Goal: Task Accomplishment & Management: Manage account settings

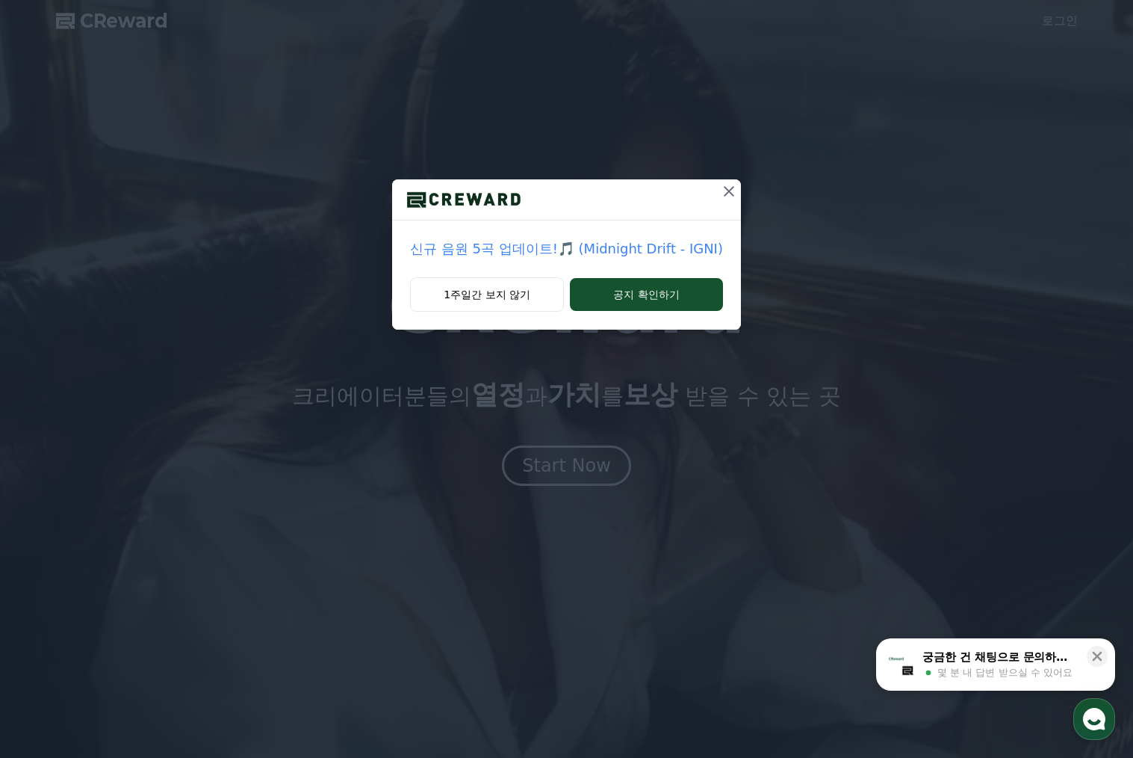
click at [720, 191] on icon at bounding box center [729, 191] width 18 height 18
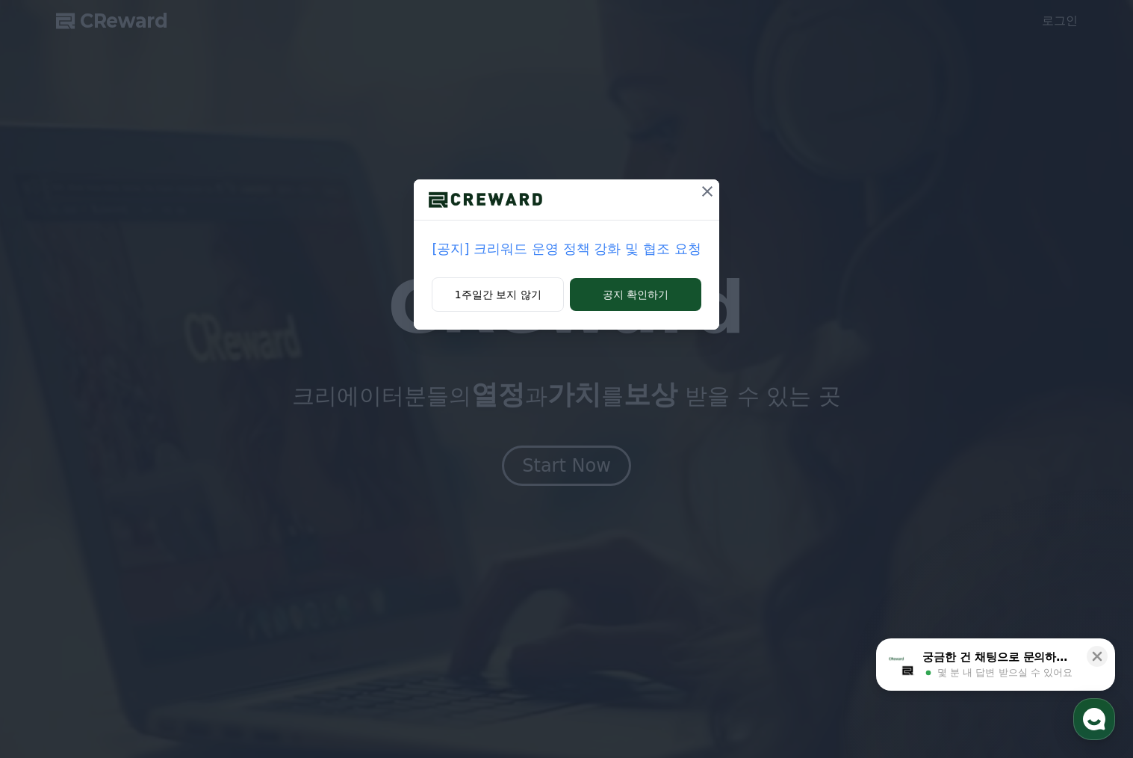
click at [707, 194] on icon at bounding box center [707, 191] width 10 height 10
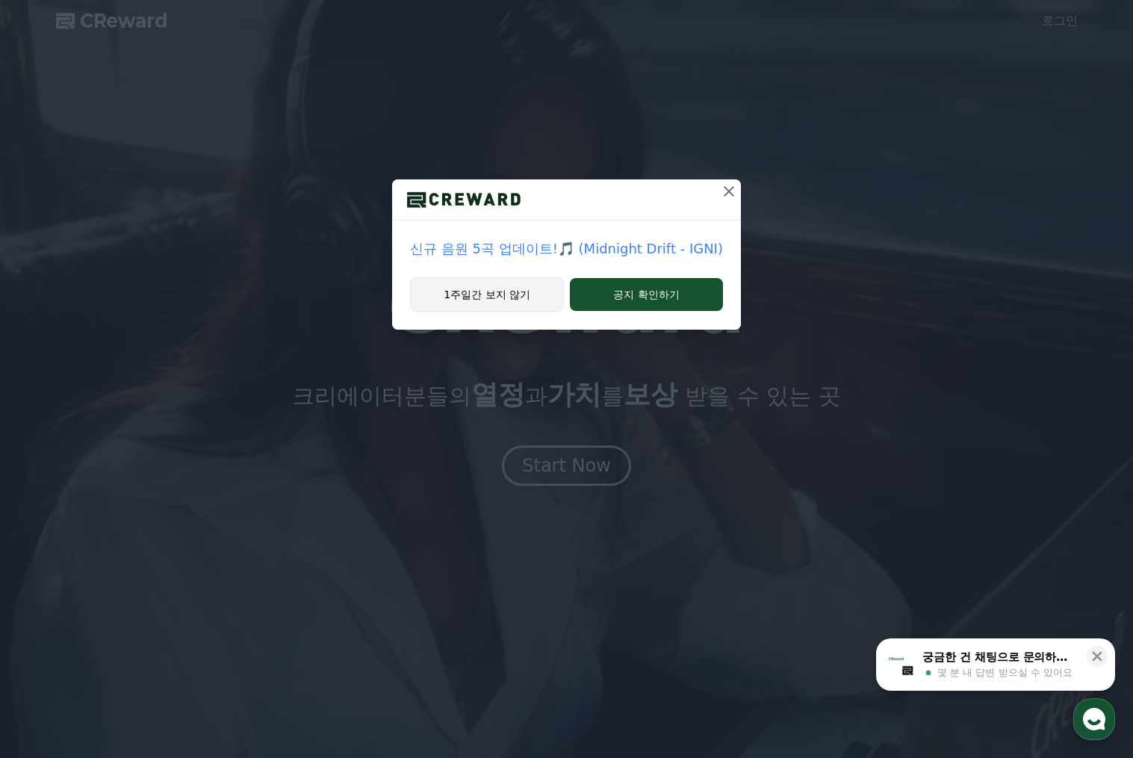
click at [541, 294] on button "1주일간 보지 않기" at bounding box center [487, 294] width 154 height 34
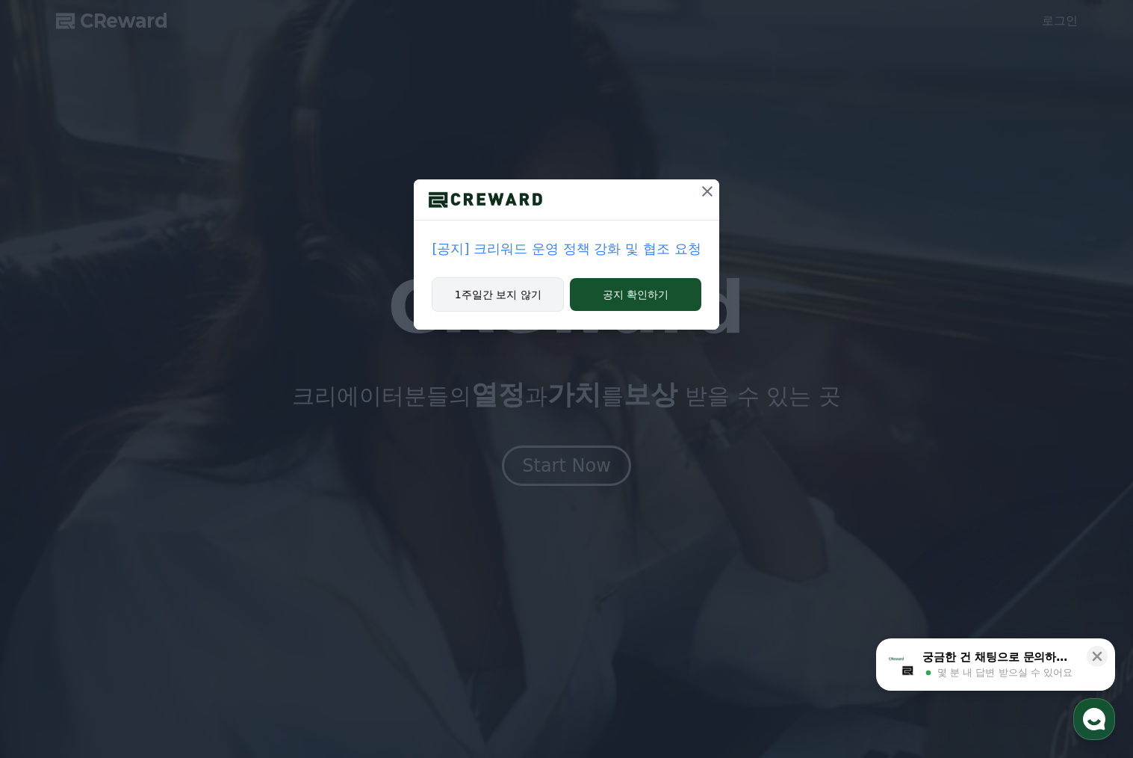
click at [510, 309] on button "1주일간 보지 않기" at bounding box center [498, 294] width 132 height 34
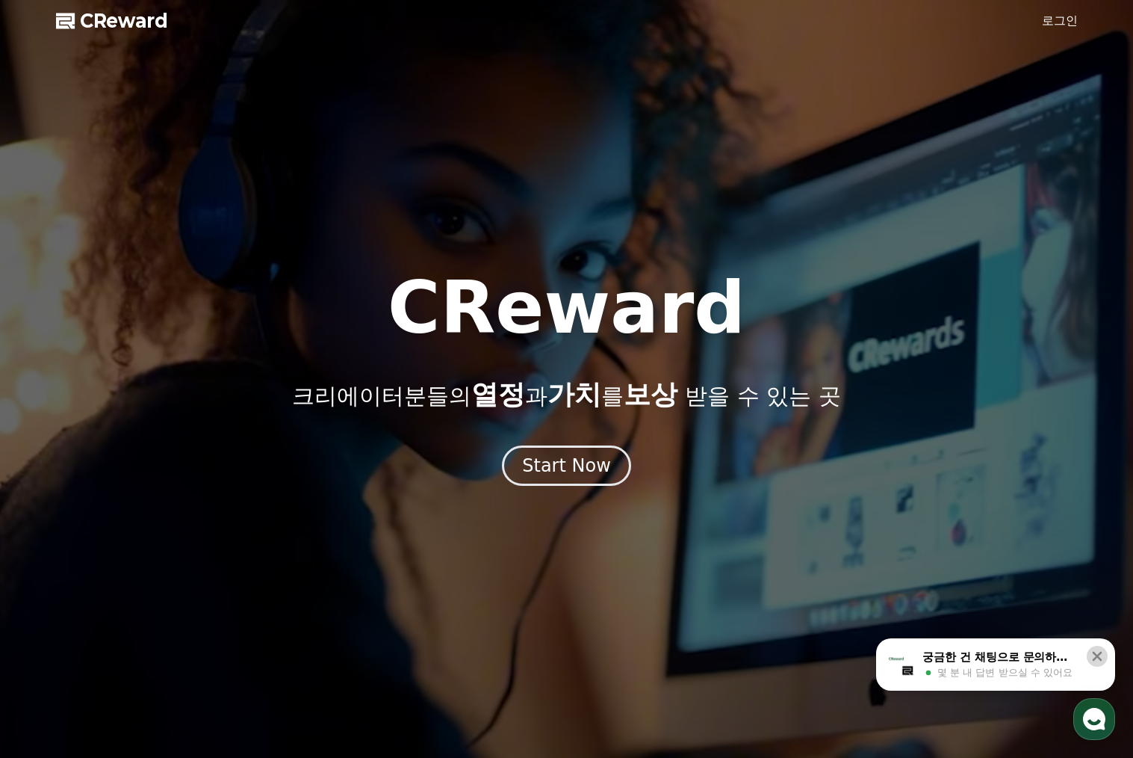
click at [1099, 657] on icon at bounding box center [1098, 657] width 10 height 10
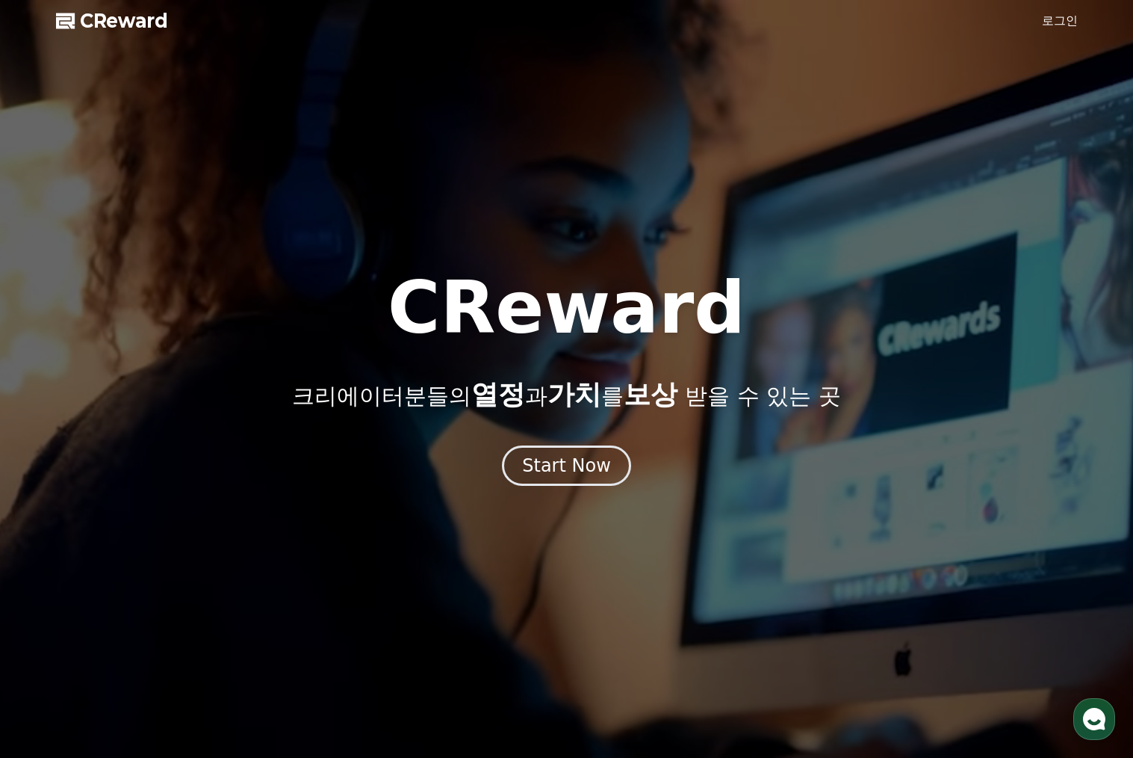
click at [1054, 19] on link "로그인" at bounding box center [1060, 21] width 36 height 18
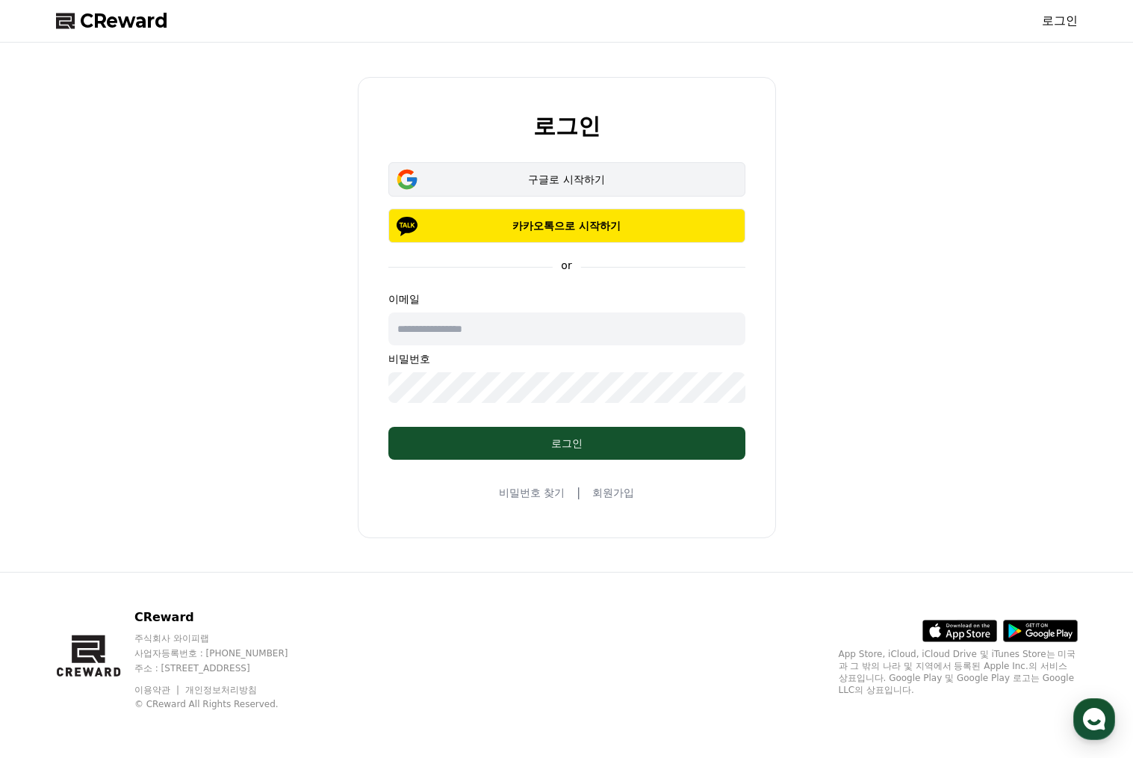
click at [492, 179] on div "구글로 시작하기" at bounding box center [567, 179] width 314 height 15
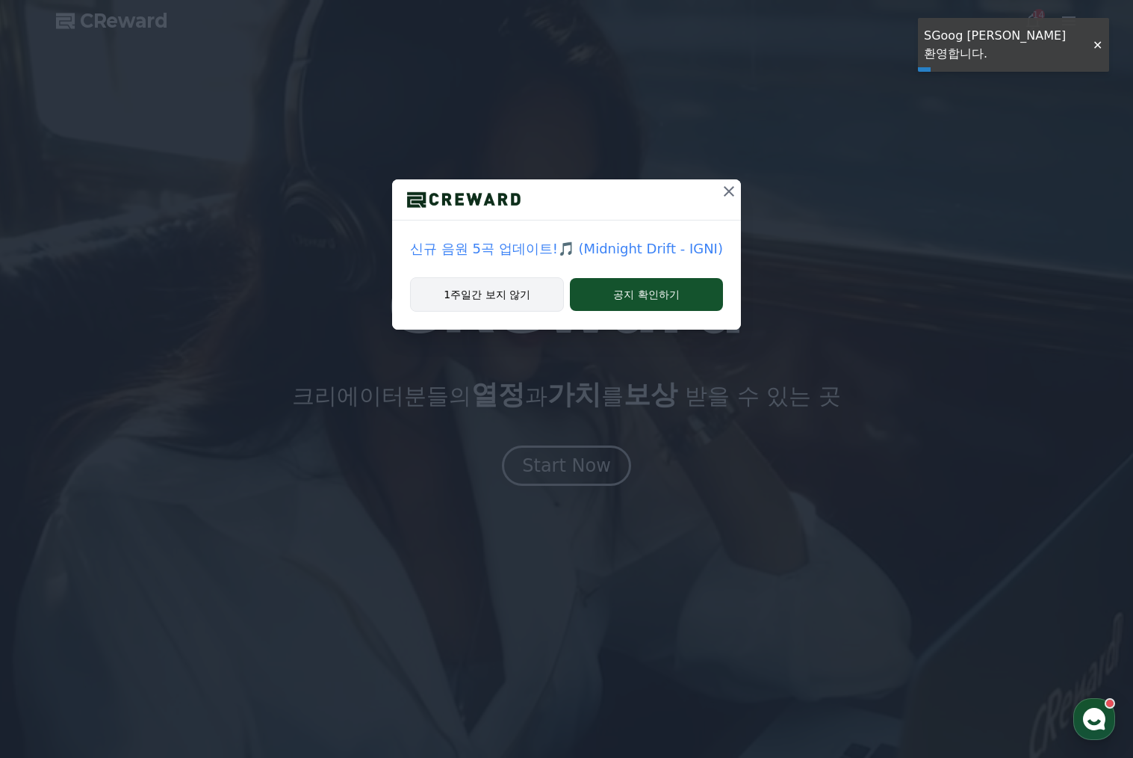
click at [482, 297] on button "1주일간 보지 않기" at bounding box center [487, 294] width 154 height 34
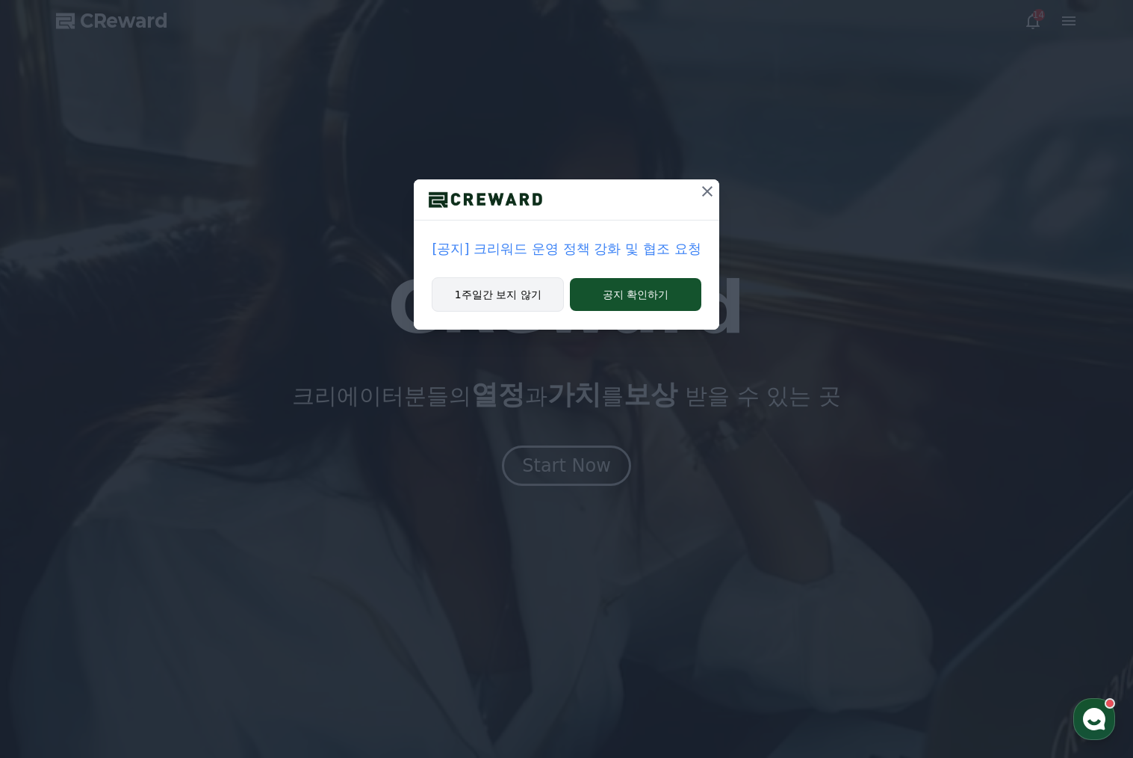
click at [502, 294] on button "1주일간 보지 않기" at bounding box center [498, 294] width 132 height 34
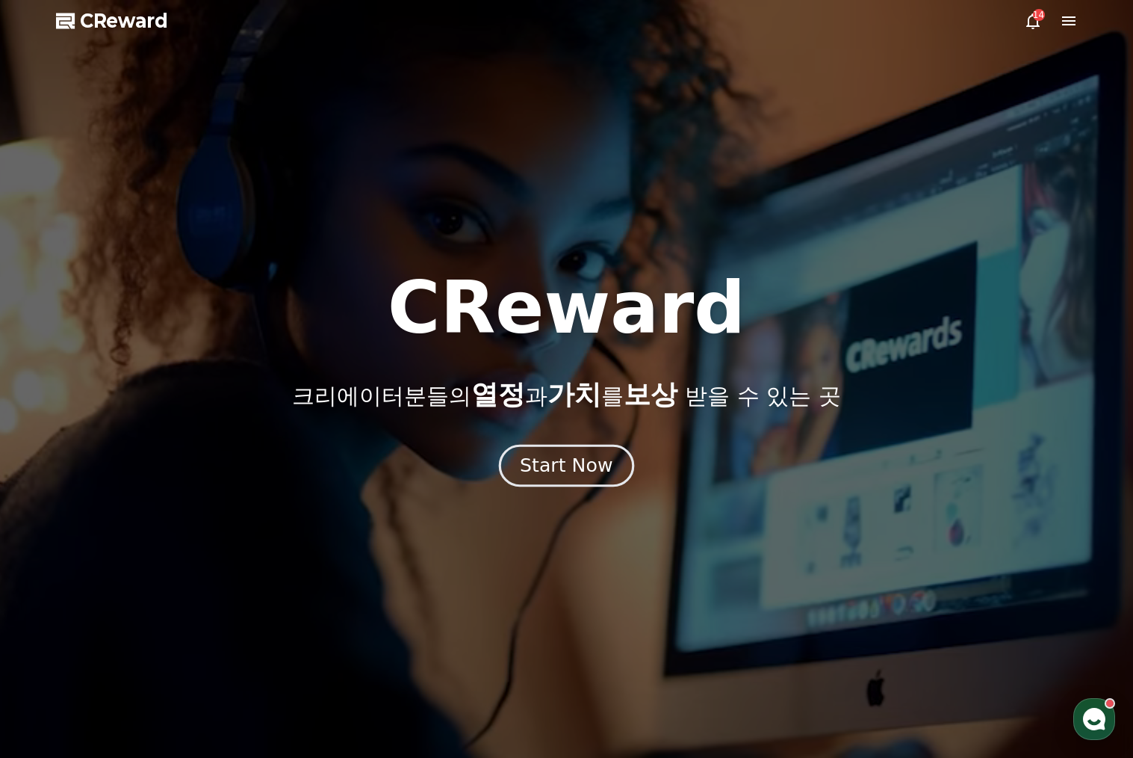
click at [592, 480] on button "Start Now" at bounding box center [566, 466] width 135 height 43
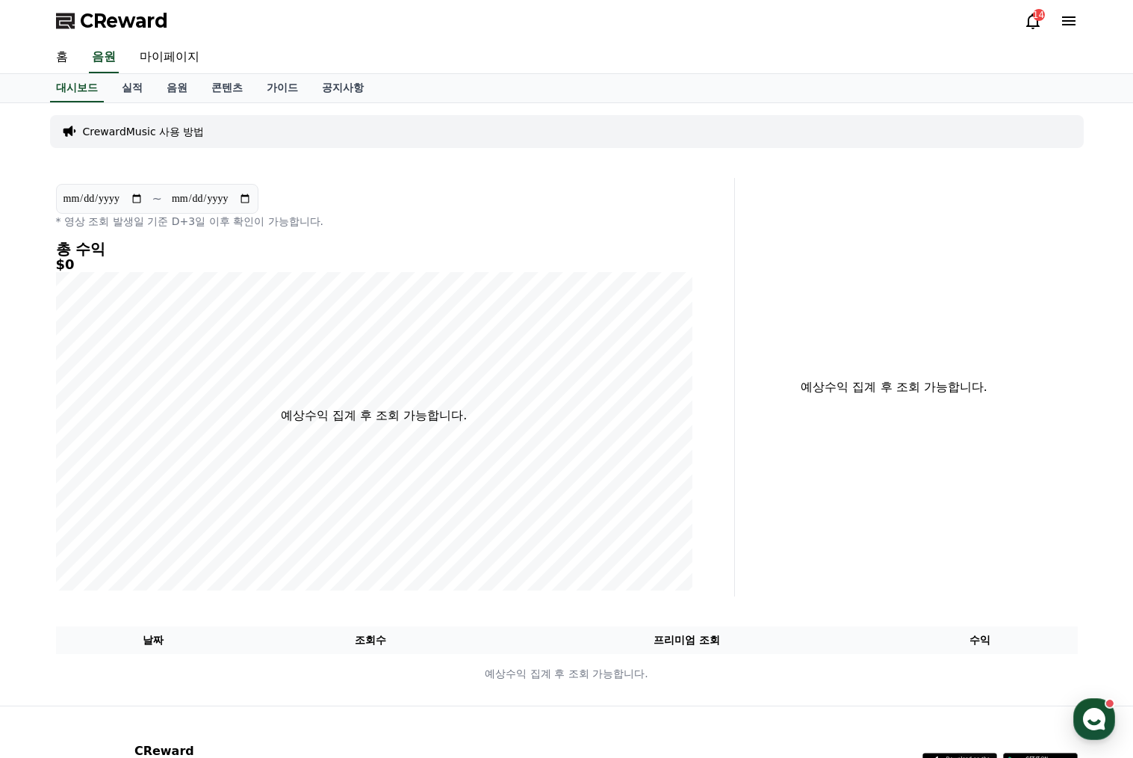
click at [169, 133] on p "CrewardMusic 사용 방법" at bounding box center [144, 131] width 122 height 15
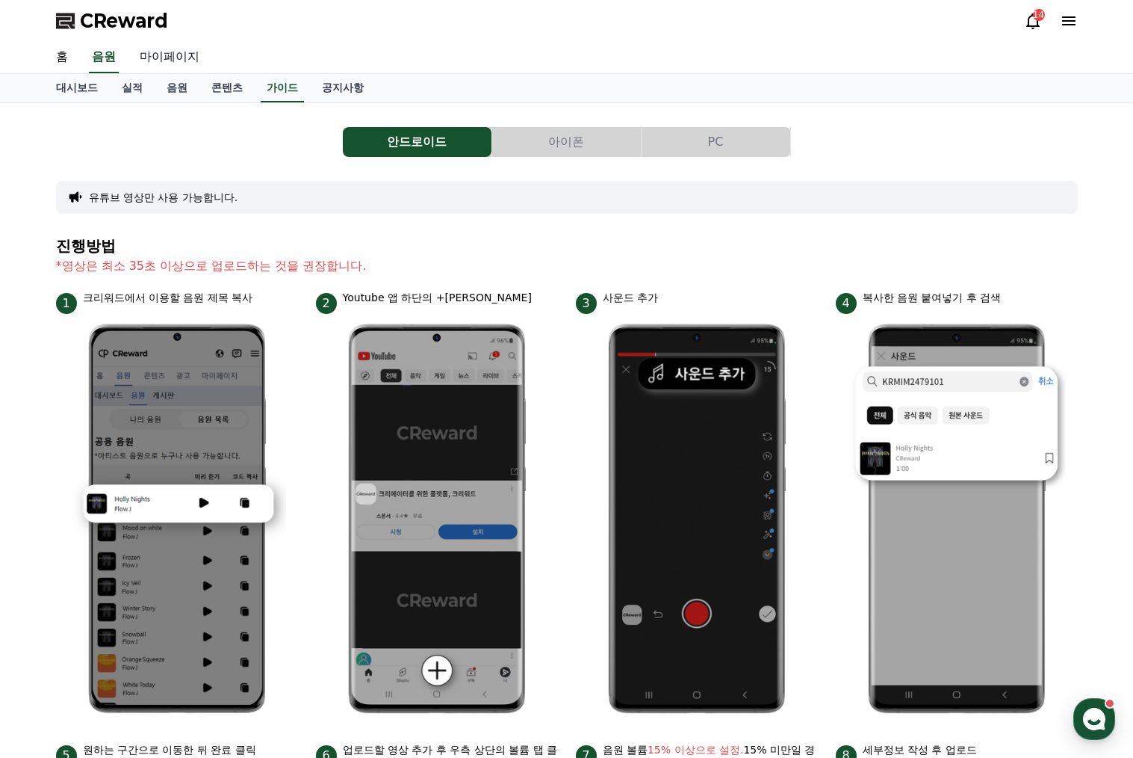
click at [156, 58] on link "마이페이지" at bounding box center [170, 57] width 84 height 31
select select "**********"
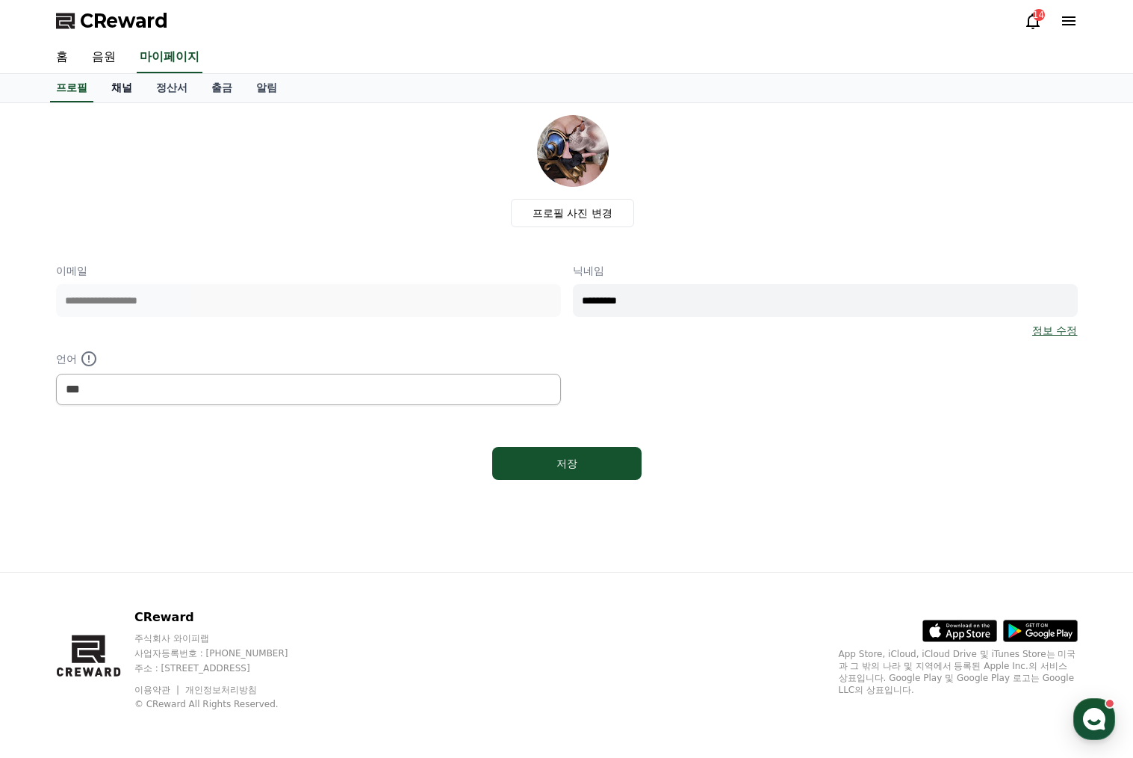
click at [115, 79] on link "채널" at bounding box center [121, 88] width 45 height 28
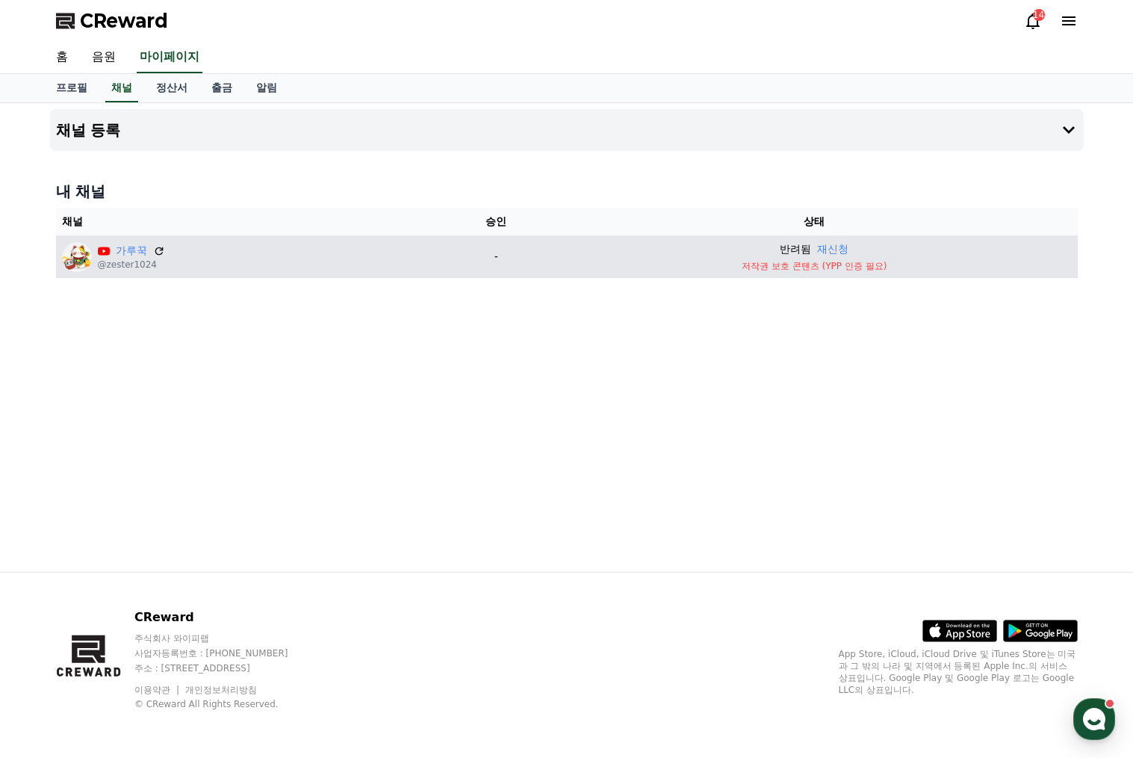
drag, startPoint x: 834, startPoint y: 268, endPoint x: 893, endPoint y: 268, distance: 59.0
click at [894, 268] on p "저작권 보호 콘텐츠 (YPP 인증 필요)" at bounding box center [814, 266] width 515 height 12
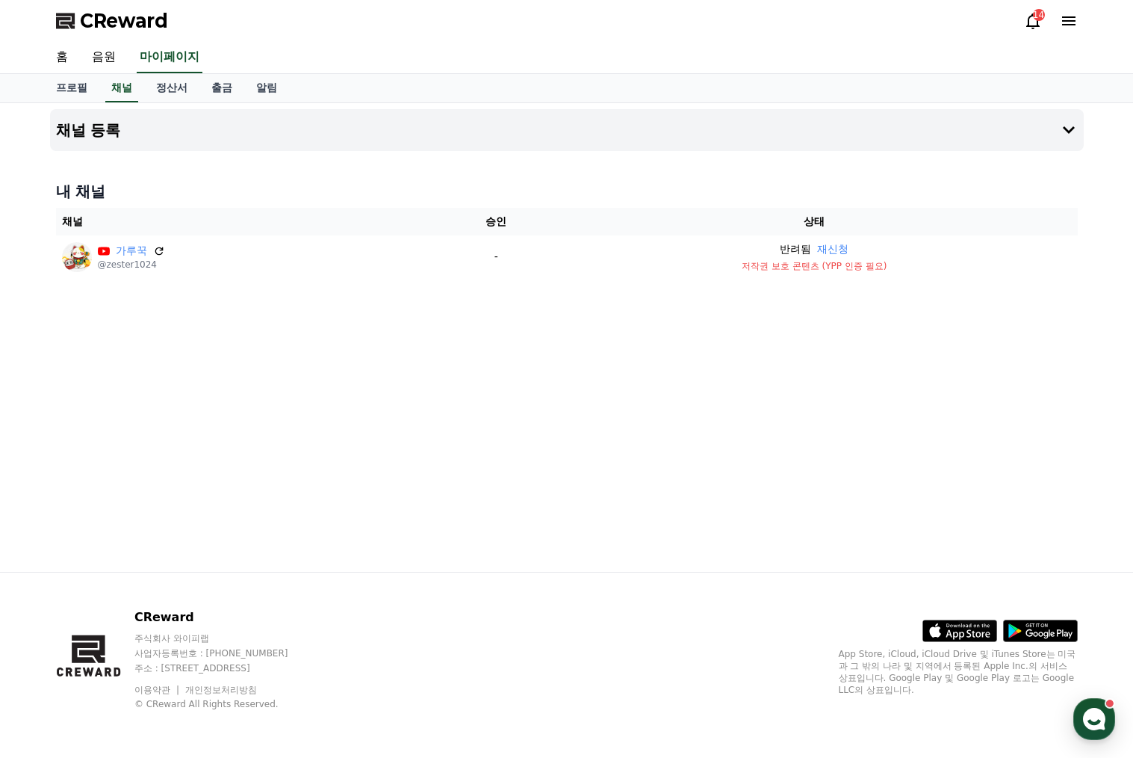
click at [887, 285] on div "채널 등록 내 채널 채널 승인 상태 가루꾹 @zester1024 - 반려됨 재신청 저작권 보호 콘텐츠 (YPP 인증 필요)" at bounding box center [567, 337] width 1046 height 468
click at [1036, 25] on icon at bounding box center [1033, 21] width 13 height 16
click at [1063, 15] on icon at bounding box center [1069, 21] width 18 height 18
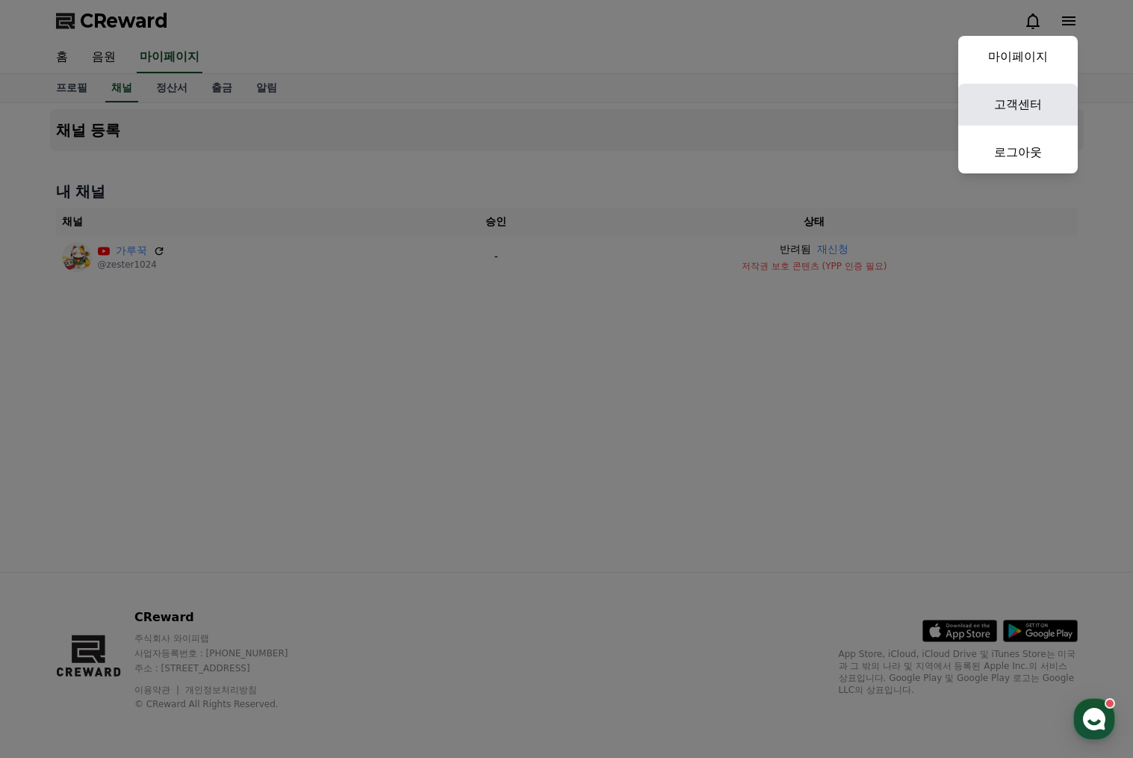
click at [1013, 96] on link "고객센터" at bounding box center [1019, 105] width 120 height 42
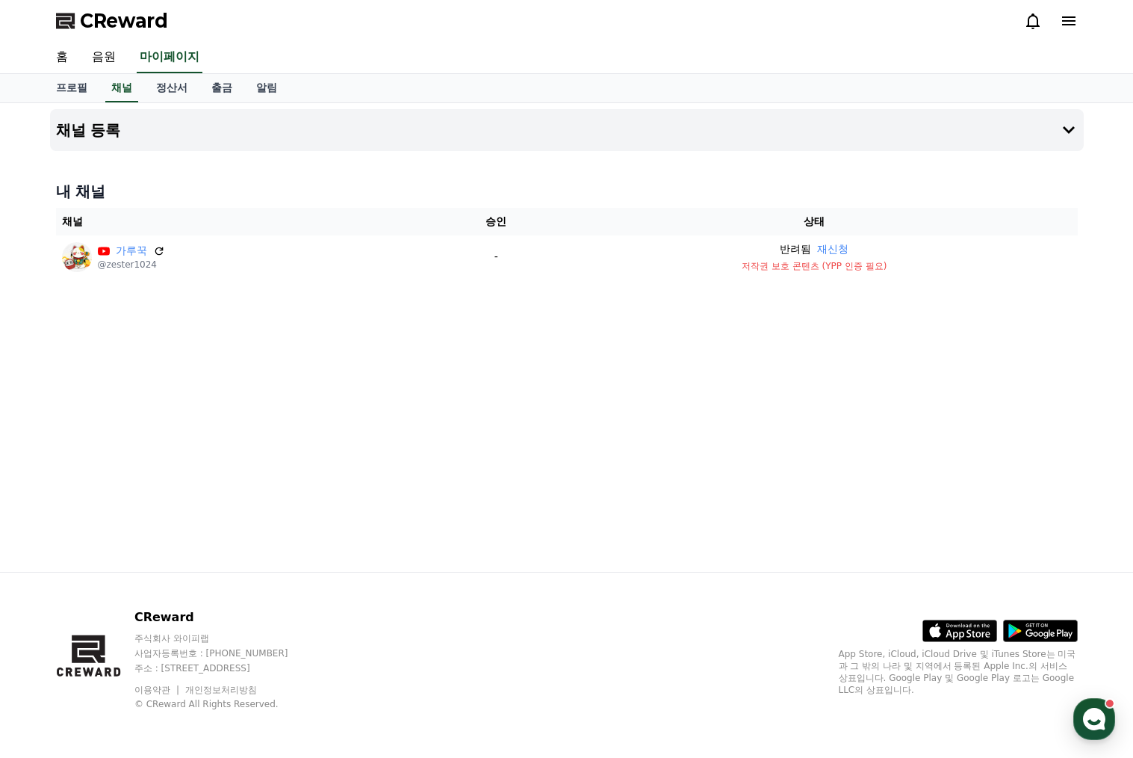
click at [1071, 23] on icon at bounding box center [1069, 21] width 18 height 18
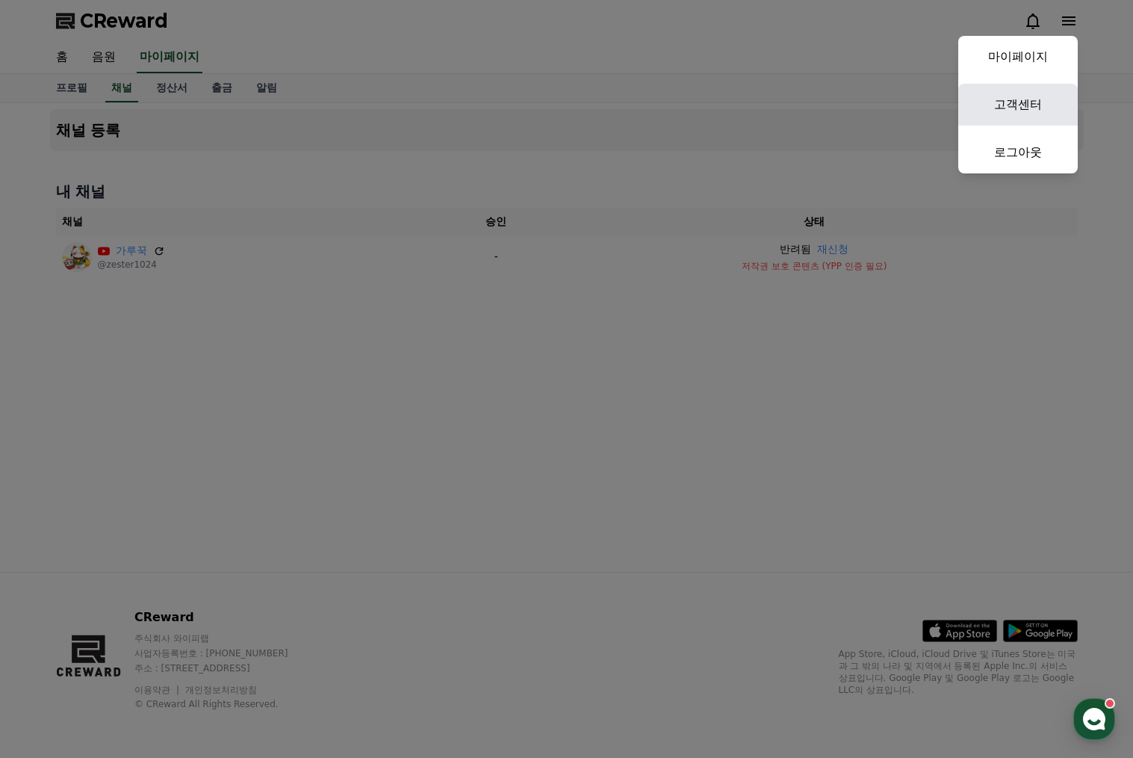
click at [1013, 103] on link "고객센터" at bounding box center [1019, 105] width 120 height 42
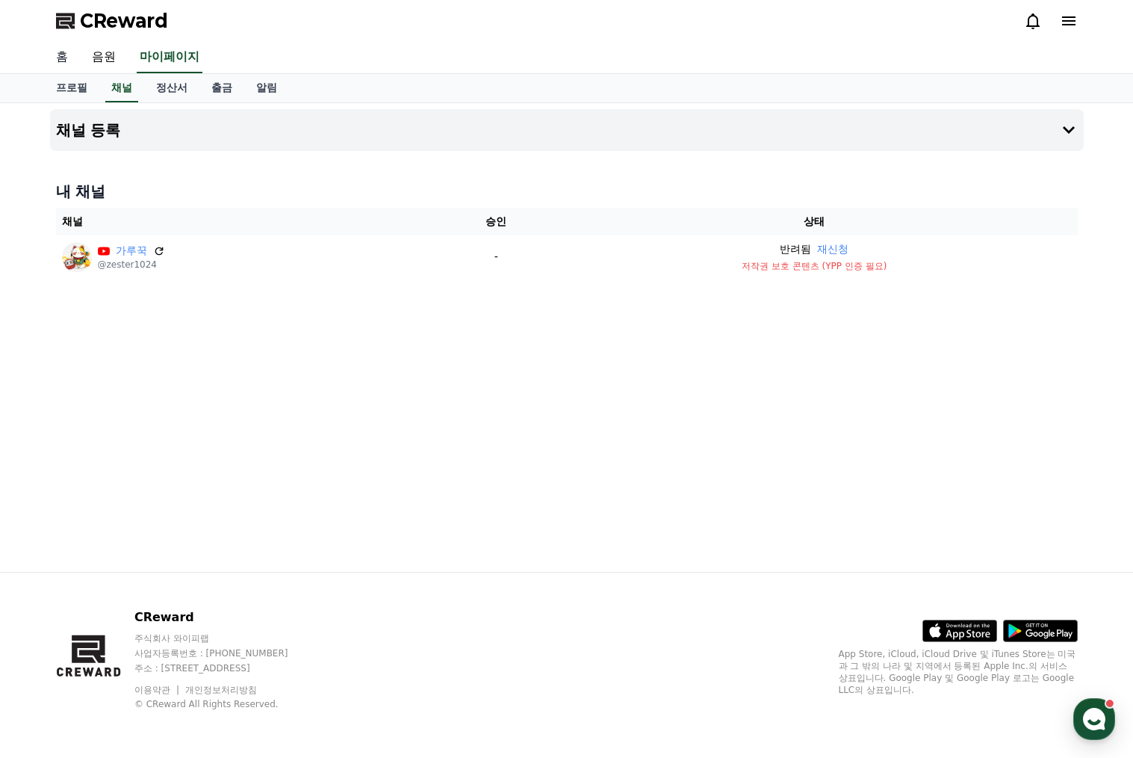
click at [64, 51] on link "홈" at bounding box center [62, 57] width 36 height 31
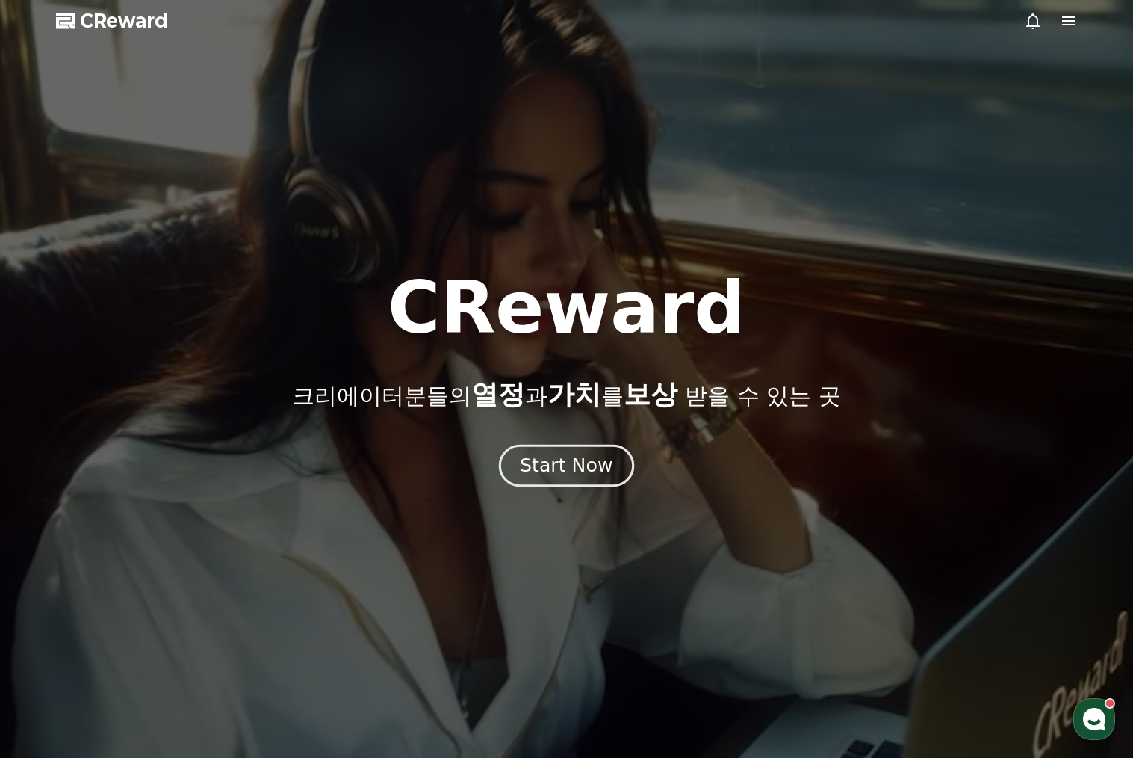
click at [572, 467] on div "Start Now" at bounding box center [566, 465] width 93 height 25
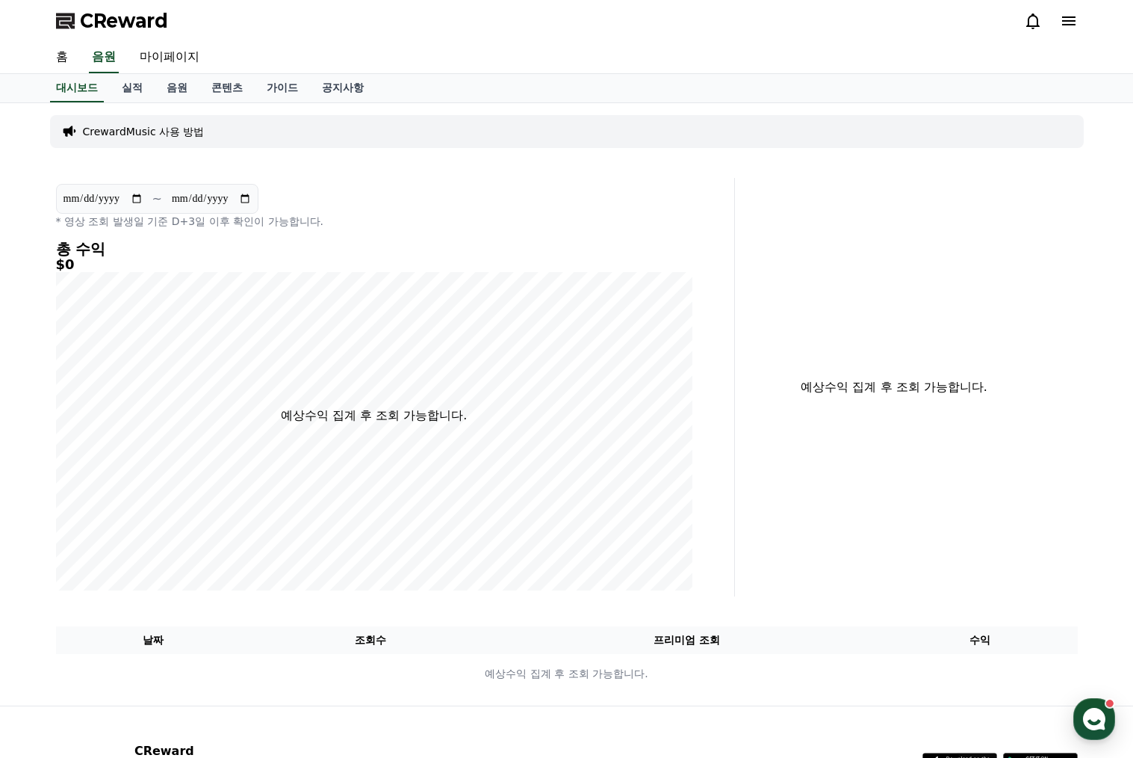
click at [1061, 28] on icon at bounding box center [1069, 21] width 18 height 18
